Goal: Task Accomplishment & Management: Manage account settings

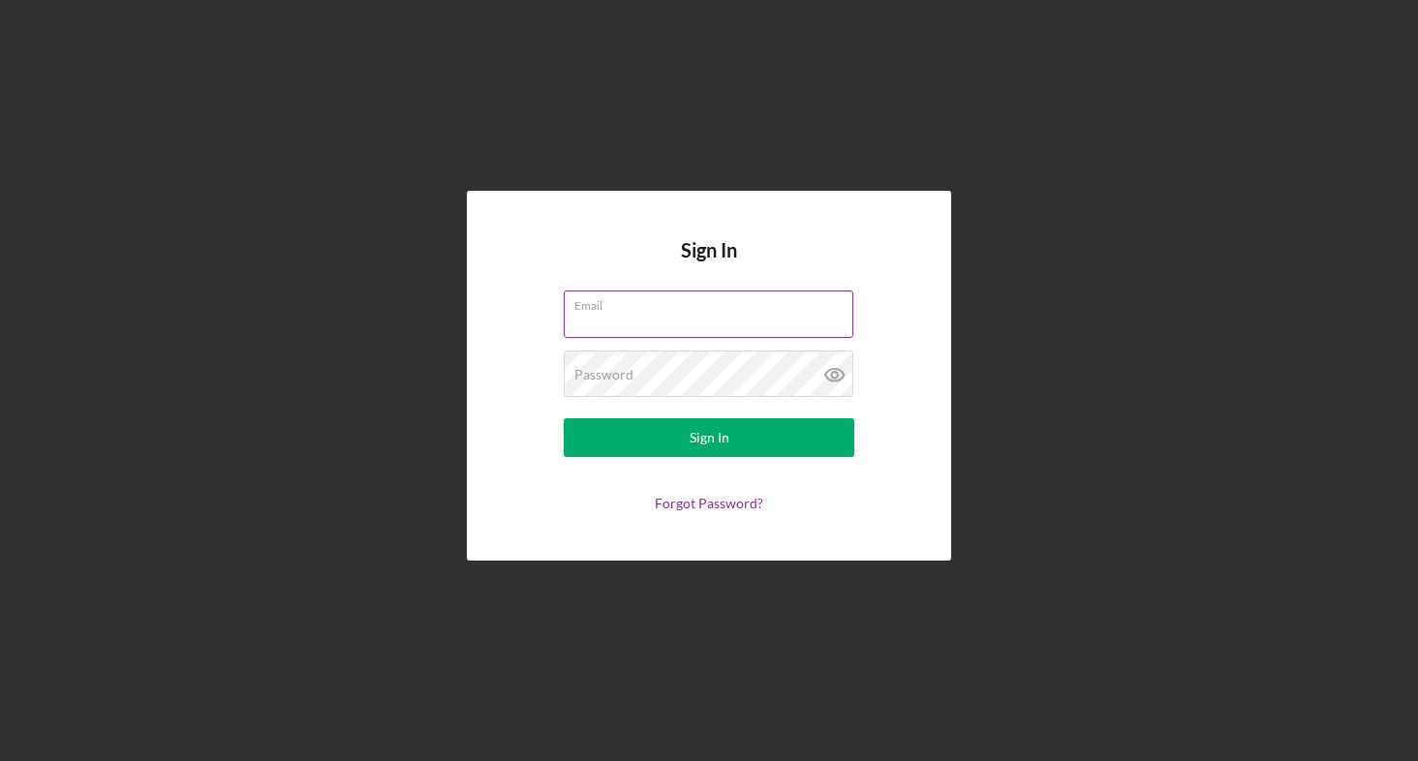
click at [759, 319] on input "Email" at bounding box center [709, 314] width 290 height 46
type input "[EMAIL_ADDRESS][DOMAIN_NAME]"
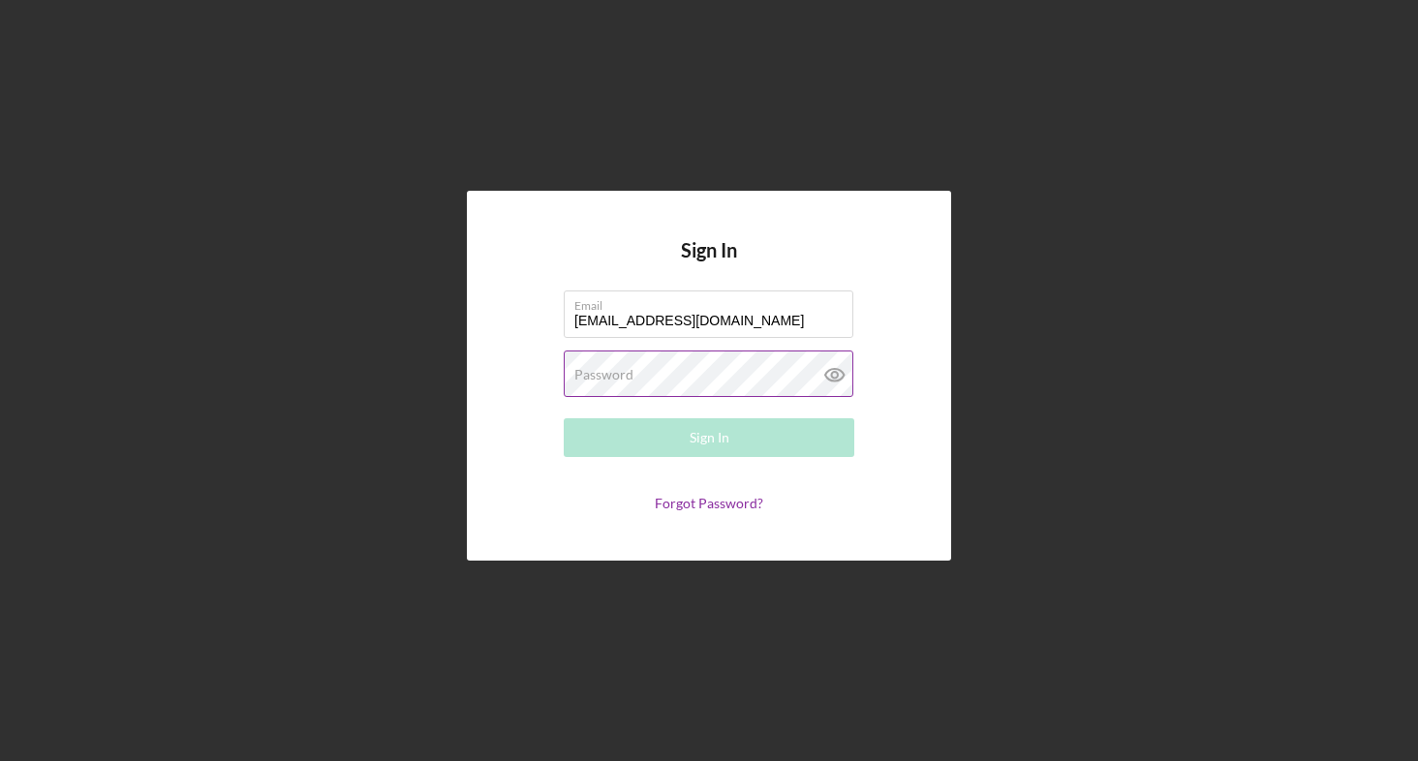
click at [740, 372] on div "Password Required" at bounding box center [709, 375] width 291 height 48
click at [709, 310] on div "Email [EMAIL_ADDRESS][DOMAIN_NAME]" at bounding box center [709, 315] width 291 height 48
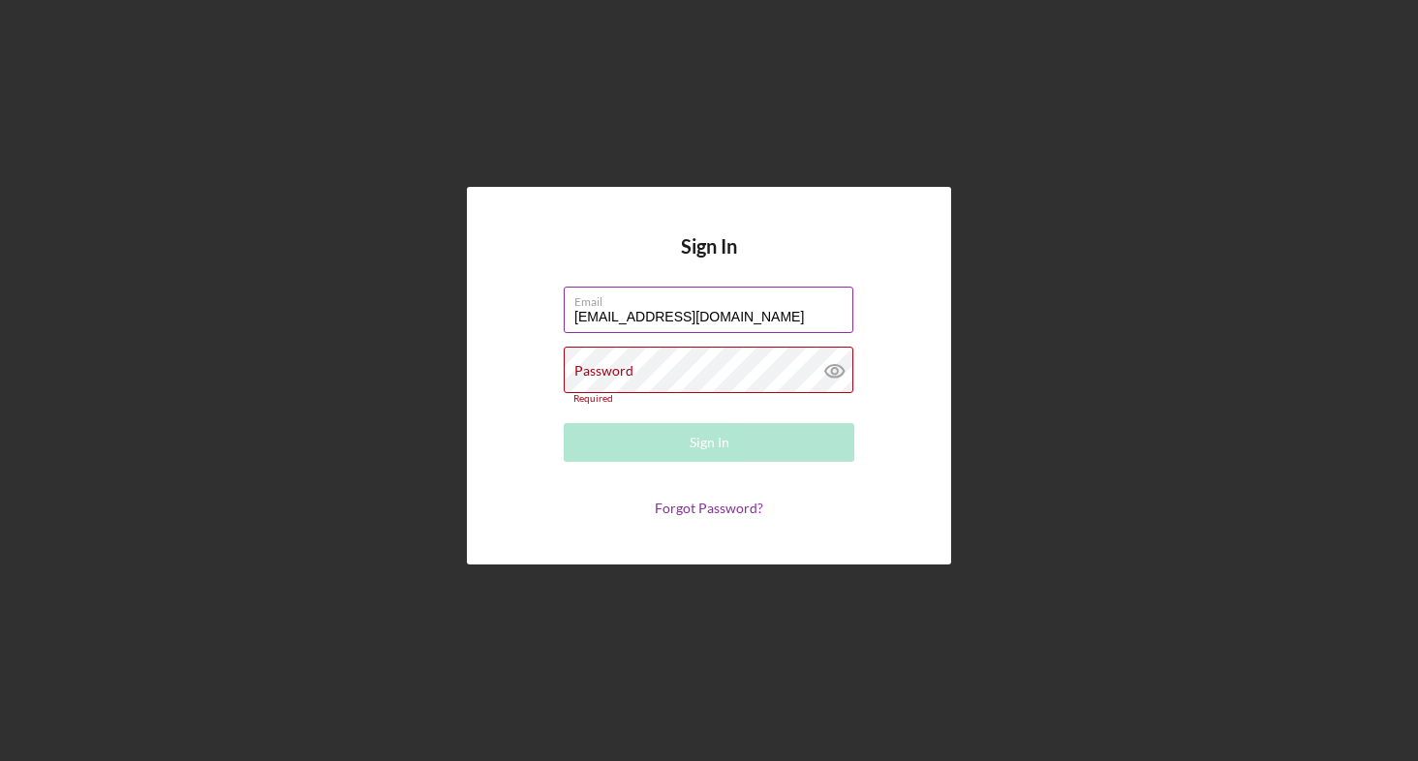
click at [709, 310] on input "[EMAIL_ADDRESS][DOMAIN_NAME]" at bounding box center [709, 310] width 290 height 46
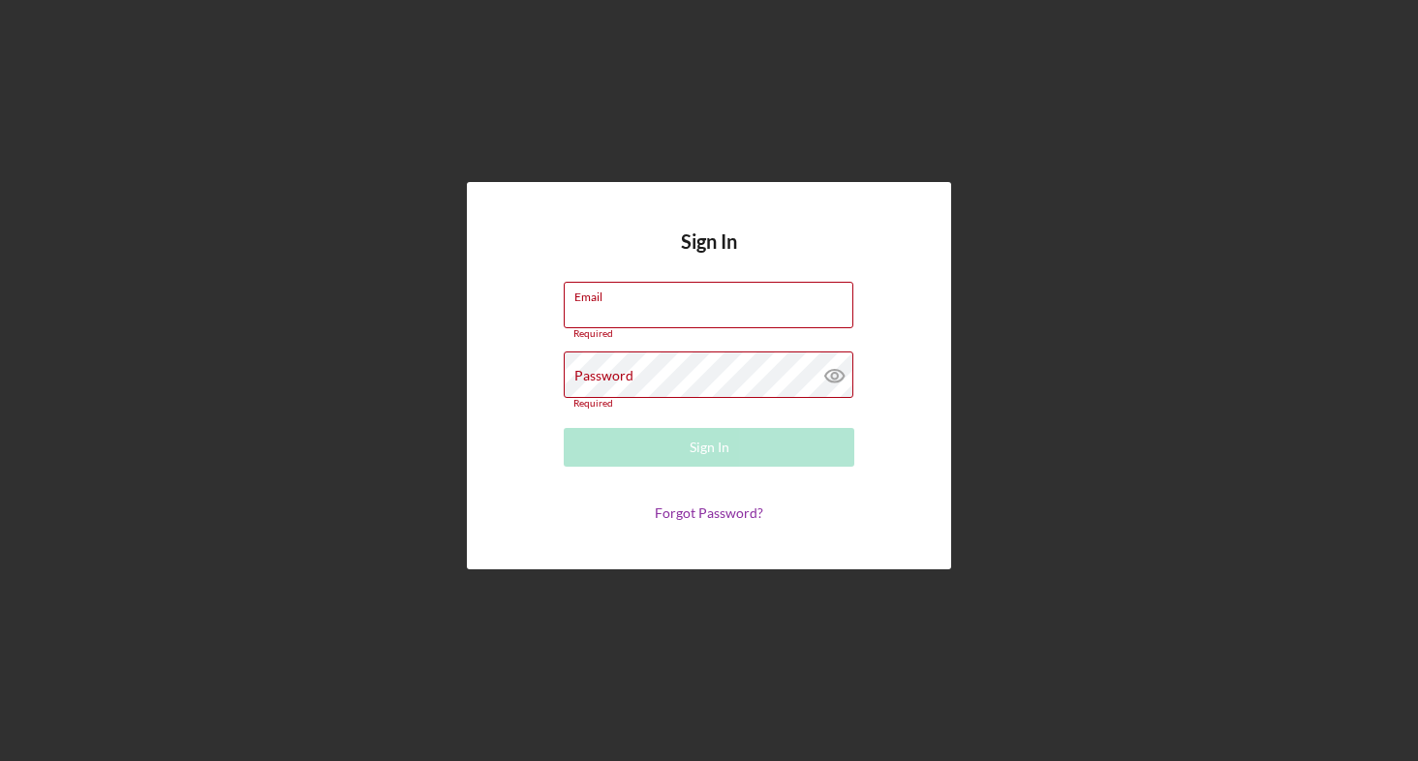
click at [480, 94] on div "Sign In Email Required Password Required Sign In Forgot Password?" at bounding box center [709, 376] width 1399 height 752
